Goal: Check status: Check status

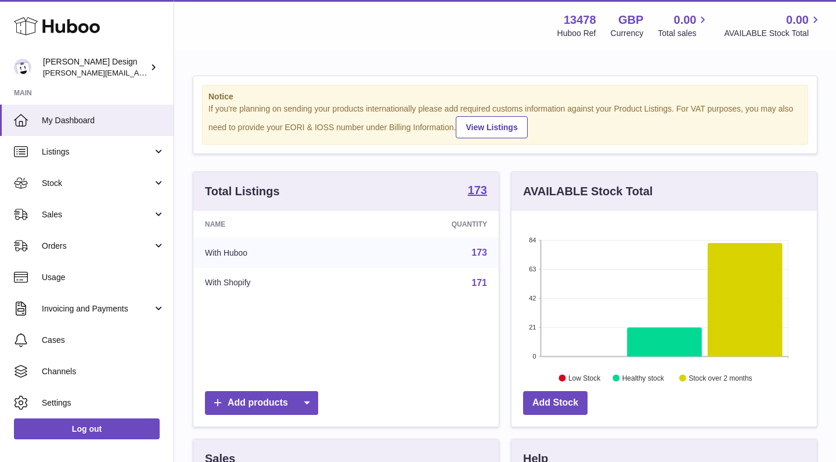
scroll to position [181, 305]
click at [80, 206] on link "Sales" at bounding box center [87, 214] width 174 height 31
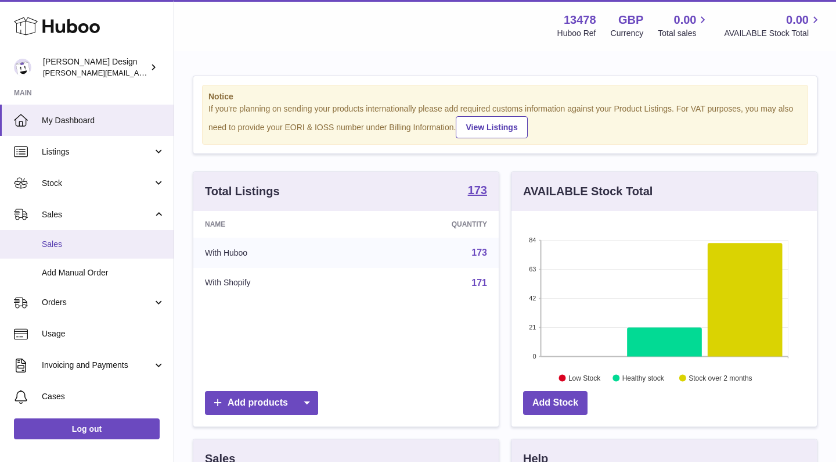
click at [53, 245] on span "Sales" at bounding box center [103, 244] width 123 height 11
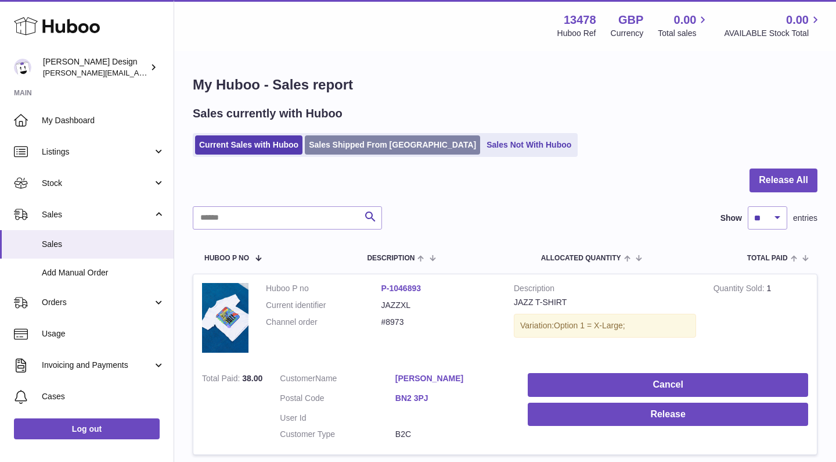
click at [343, 145] on link "Sales Shipped From [GEOGRAPHIC_DATA]" at bounding box center [392, 144] width 175 height 19
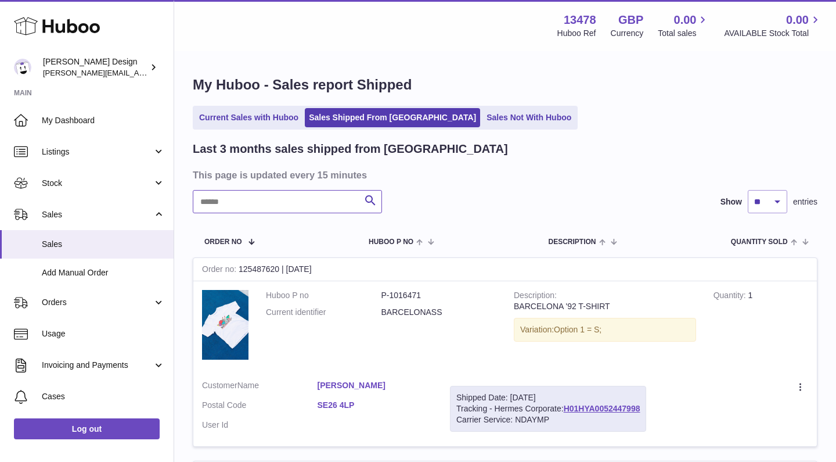
click at [292, 201] on input "text" at bounding box center [287, 201] width 189 height 23
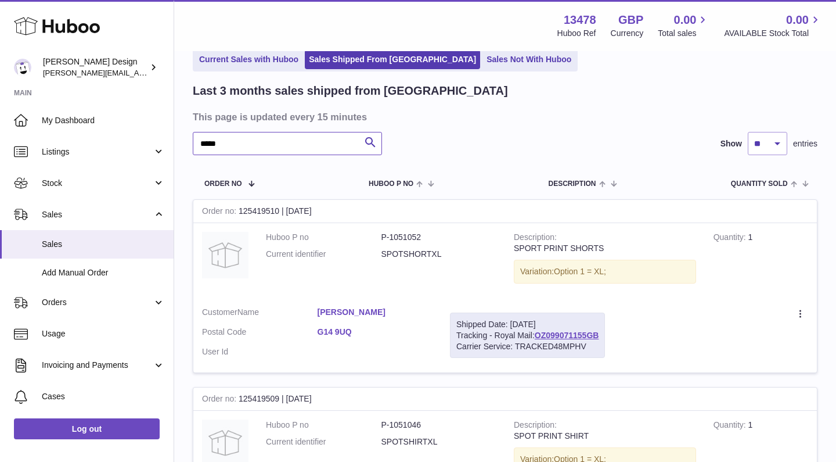
scroll to position [82, 0]
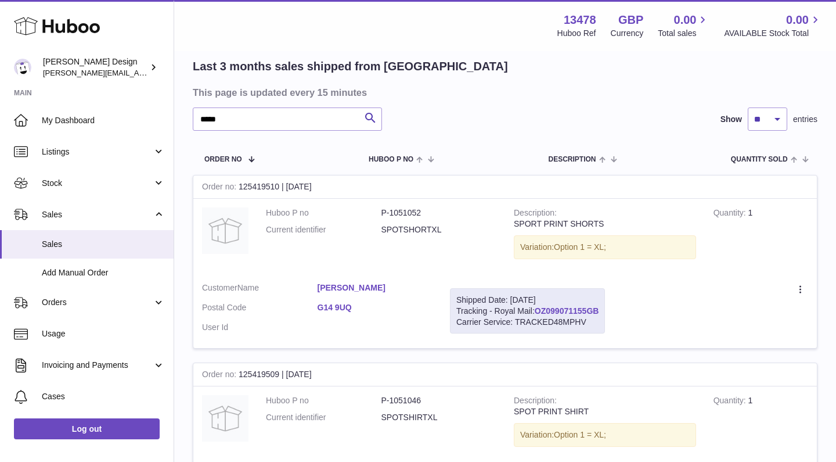
click at [595, 312] on link "OZ099071155GB" at bounding box center [567, 310] width 64 height 9
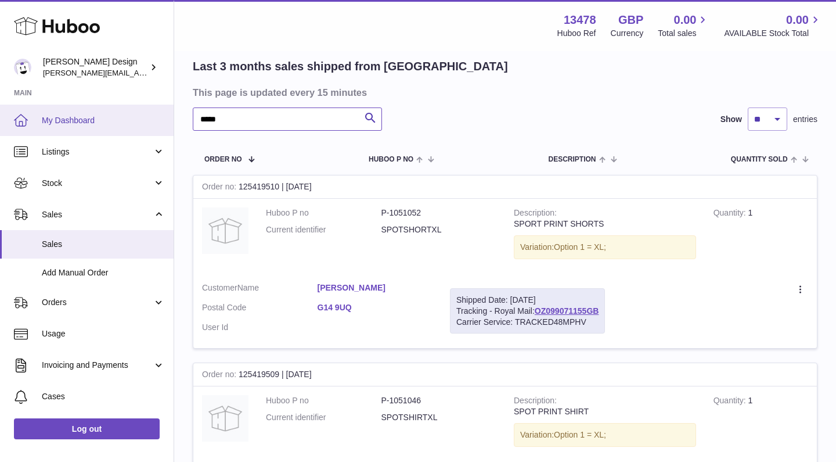
drag, startPoint x: 233, startPoint y: 117, endPoint x: 170, endPoint y: 117, distance: 63.9
type input "*****"
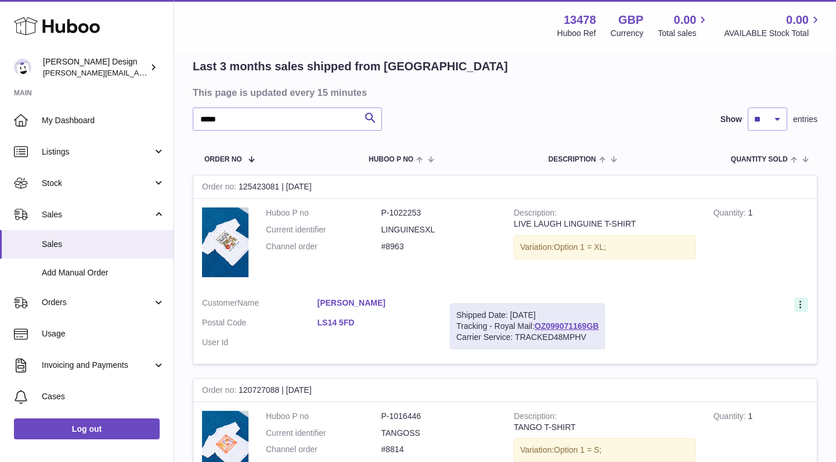
click at [802, 306] on icon at bounding box center [801, 306] width 13 height 12
click at [756, 351] on li "Duplicate Order" at bounding box center [750, 355] width 116 height 25
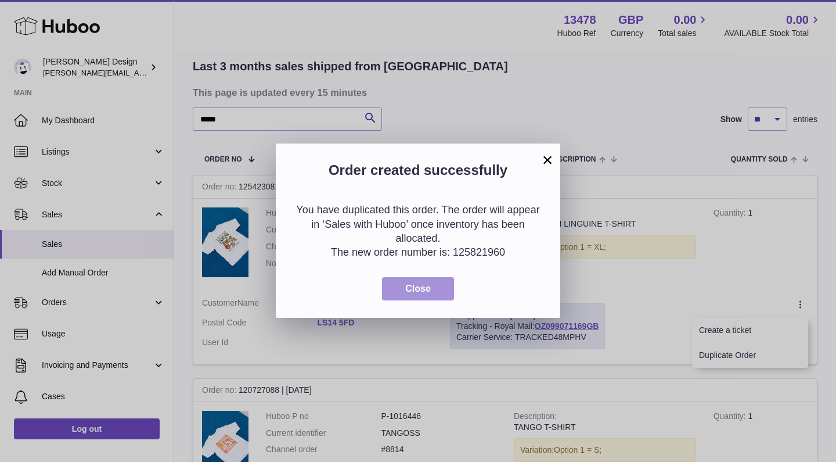
click at [427, 289] on span "Close" at bounding box center [418, 288] width 26 height 10
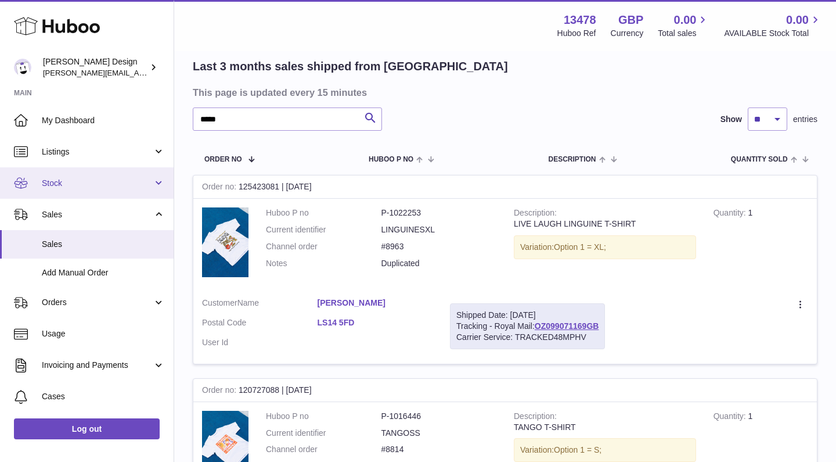
click at [105, 185] on span "Stock" at bounding box center [97, 183] width 111 height 11
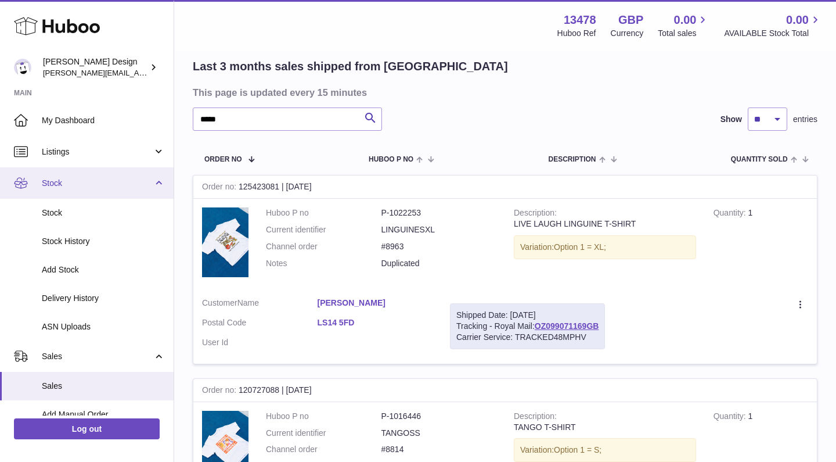
click at [87, 190] on link "Stock" at bounding box center [87, 182] width 174 height 31
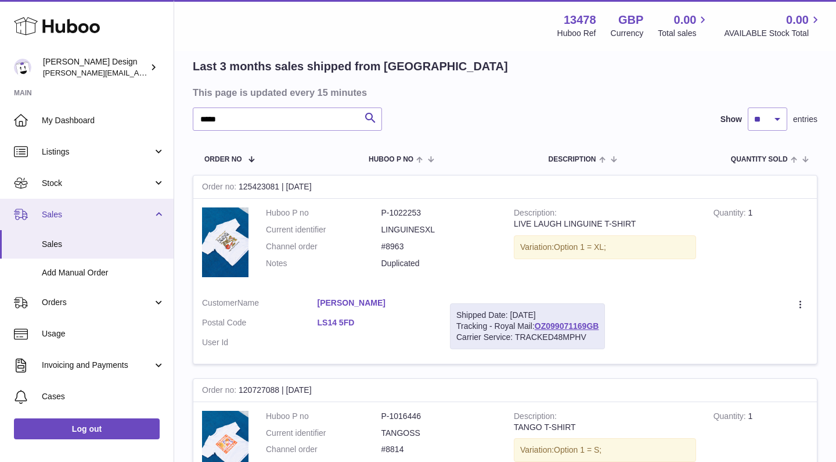
click at [73, 224] on link "Sales" at bounding box center [87, 214] width 174 height 31
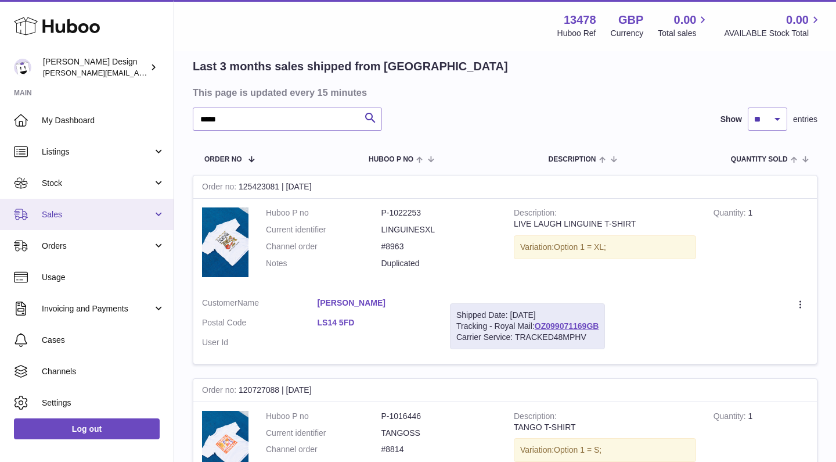
click at [73, 224] on link "Sales" at bounding box center [87, 214] width 174 height 31
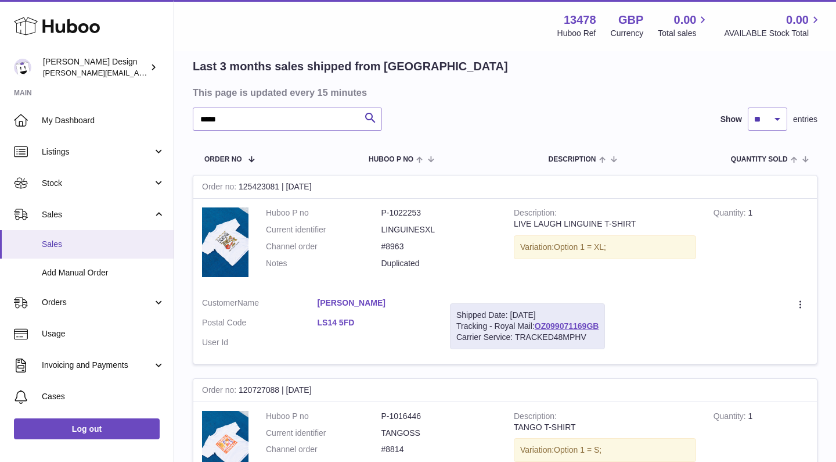
click at [60, 247] on span "Sales" at bounding box center [103, 244] width 123 height 11
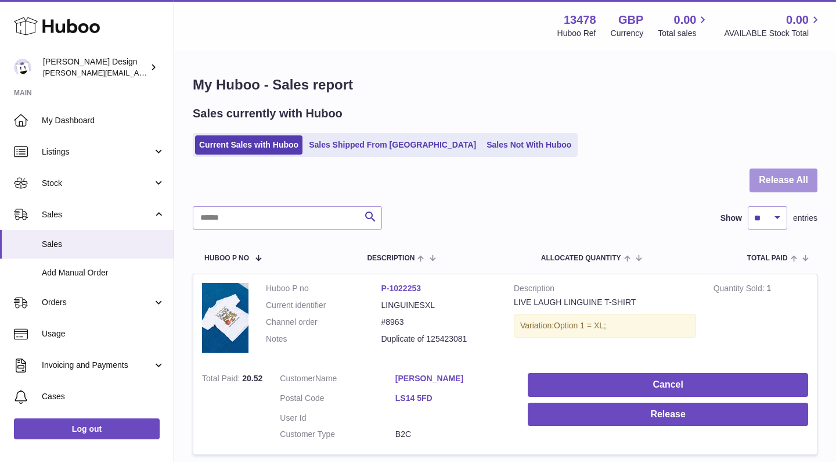
click at [771, 178] on button "Release All" at bounding box center [784, 180] width 68 height 24
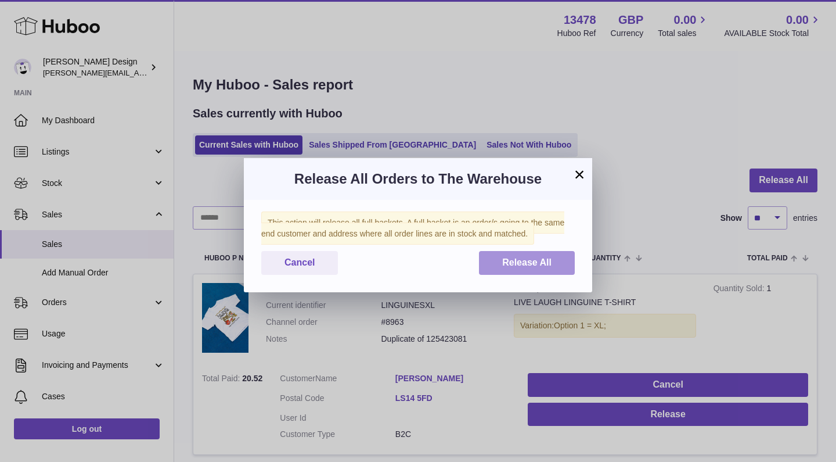
click at [530, 262] on button "Release All" at bounding box center [527, 263] width 96 height 24
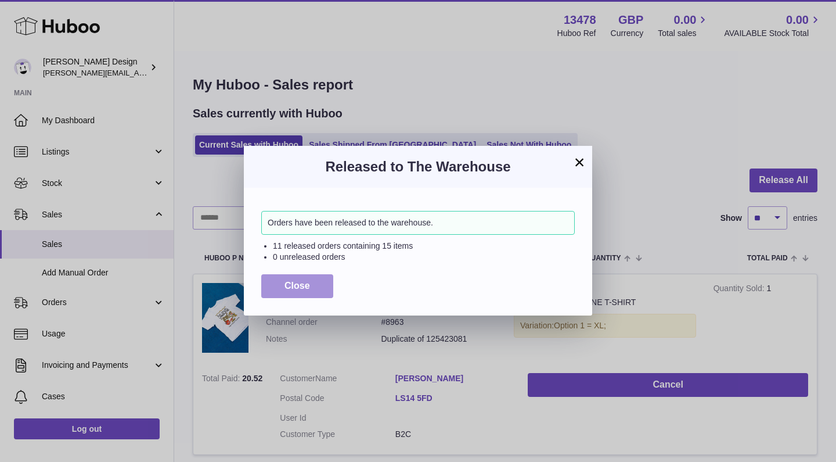
click at [310, 282] on span "Close" at bounding box center [298, 286] width 26 height 10
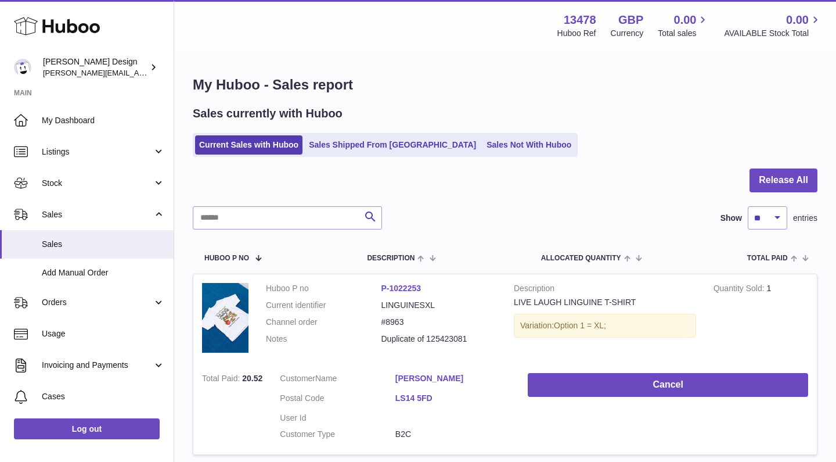
click at [297, 205] on div at bounding box center [505, 187] width 625 height 38
click at [297, 218] on input "text" at bounding box center [287, 217] width 189 height 23
type input "*******"
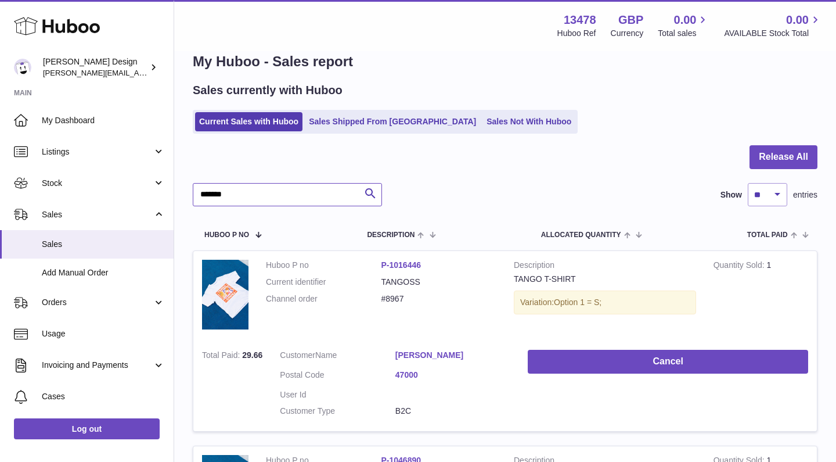
scroll to position [21, 0]
